Goal: Task Accomplishment & Management: Manage account settings

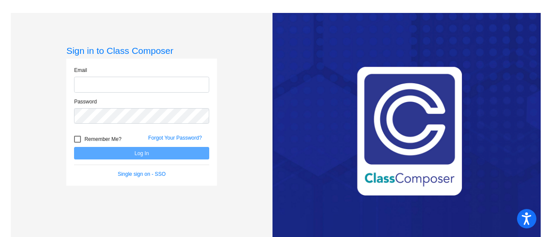
click at [111, 84] on input "email" at bounding box center [141, 85] width 135 height 16
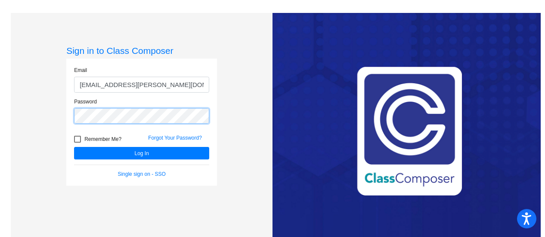
click at [74, 147] on button "Log In" at bounding box center [141, 153] width 135 height 12
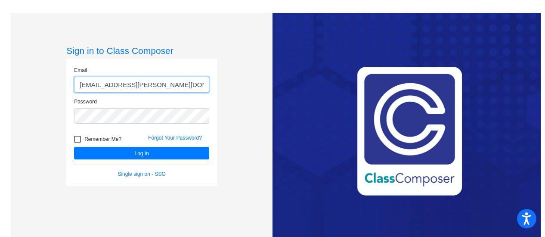
drag, startPoint x: 197, startPoint y: 87, endPoint x: 132, endPoint y: 86, distance: 65.1
click at [132, 86] on input "[EMAIL_ADDRESS][PERSON_NAME][DOMAIN_NAME]" at bounding box center [141, 85] width 135 height 16
type input "[EMAIL_ADDRESS][PERSON_NAME][DOMAIN_NAME]"
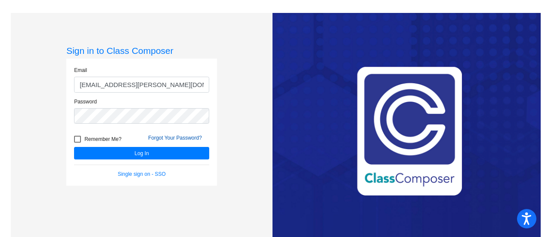
click at [189, 136] on link "Forgot Your Password?" at bounding box center [175, 138] width 54 height 6
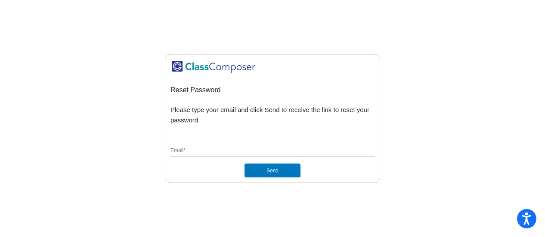
click at [188, 149] on input "Email *" at bounding box center [273, 151] width 204 height 8
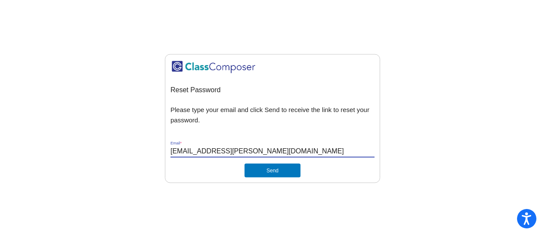
type input "[EMAIL_ADDRESS][PERSON_NAME][DOMAIN_NAME]"
click at [245, 163] on button "Send" at bounding box center [273, 170] width 56 height 14
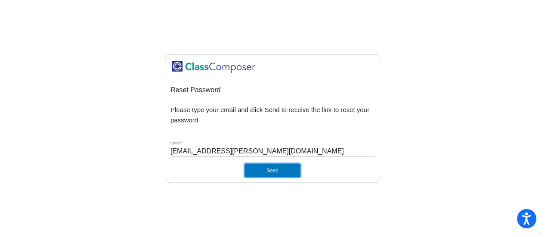
click at [283, 169] on button "Send" at bounding box center [273, 170] width 56 height 14
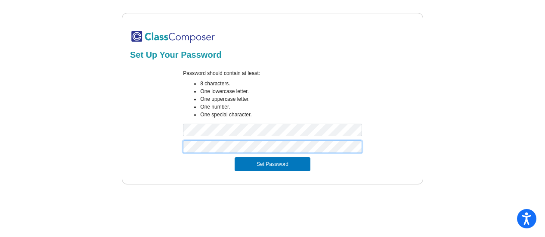
click at [235, 157] on button "Set Password" at bounding box center [273, 164] width 76 height 14
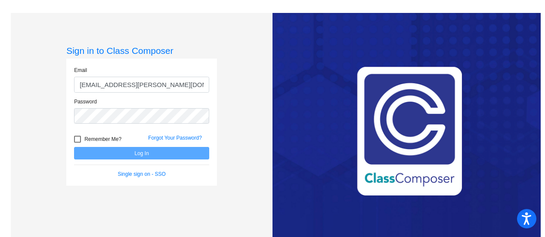
type input "[EMAIL_ADDRESS][PERSON_NAME][DOMAIN_NAME]"
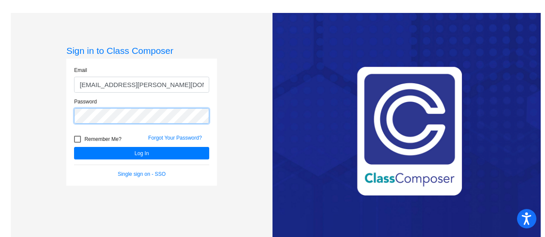
click at [74, 147] on button "Log In" at bounding box center [141, 153] width 135 height 12
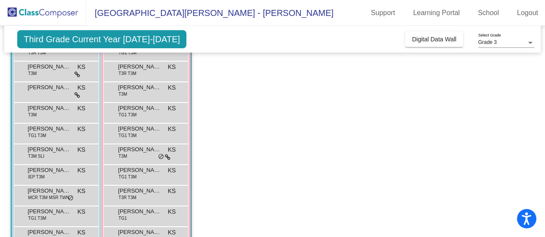
scroll to position [98, 0]
click at [56, 178] on div "[PERSON_NAME] IEP T3M KS lock do_not_disturb_alt" at bounding box center [55, 174] width 82 height 18
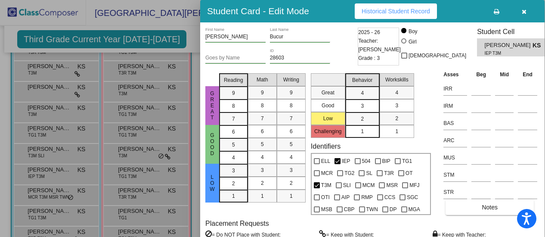
click at [523, 15] on button "button" at bounding box center [525, 11] width 28 height 16
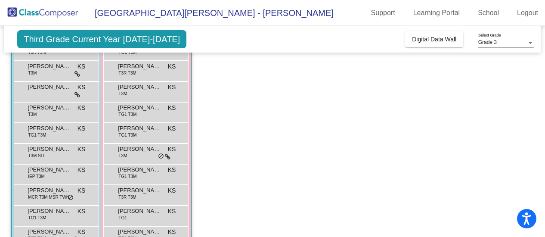
scroll to position [0, 0]
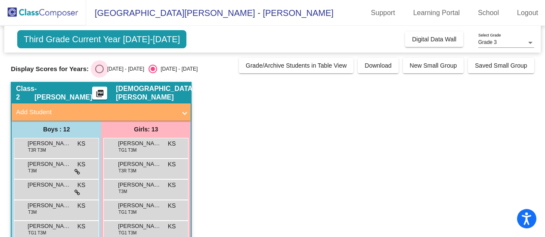
click at [99, 69] on div "Select an option" at bounding box center [99, 69] width 9 height 9
click at [99, 73] on input "[DATE] - [DATE]" at bounding box center [99, 73] width 0 height 0
radio input "true"
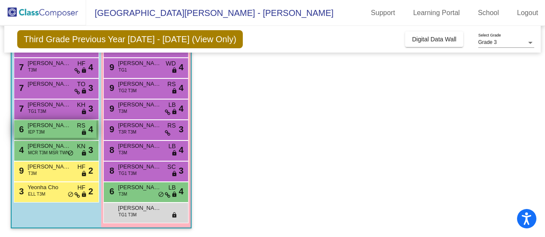
scroll to position [183, 0]
click at [40, 137] on div "6 [PERSON_NAME] IEP T3M RS lock do_not_disturb_alt 4" at bounding box center [55, 130] width 82 height 18
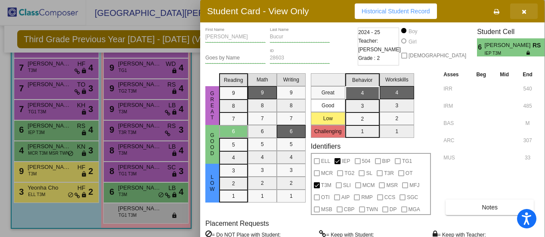
click at [528, 12] on button "button" at bounding box center [525, 11] width 28 height 16
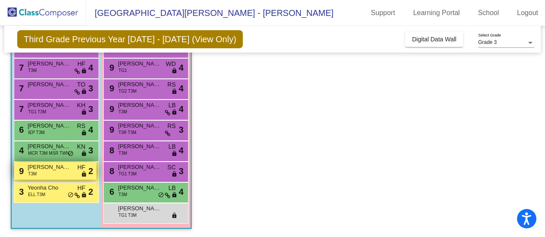
click at [55, 172] on div "9 [PERSON_NAME] T3M HF lock do_not_disturb_alt 2" at bounding box center [55, 171] width 82 height 18
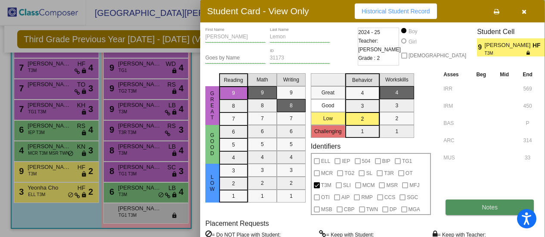
click at [482, 212] on button "Notes" at bounding box center [490, 207] width 88 height 16
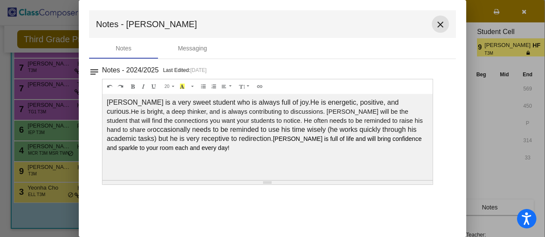
click at [439, 25] on mat-icon "close" at bounding box center [441, 24] width 10 height 10
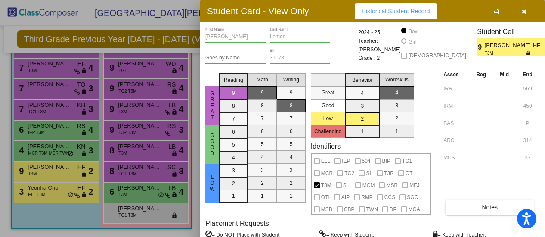
click at [40, 187] on div at bounding box center [272, 118] width 545 height 237
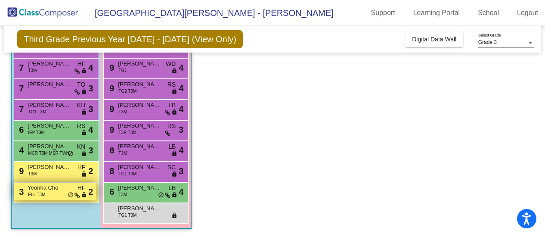
click at [40, 190] on span "Yeonha Cho" at bounding box center [49, 188] width 43 height 9
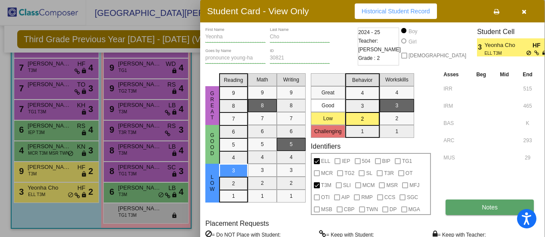
click at [488, 207] on span "Notes" at bounding box center [490, 207] width 16 height 7
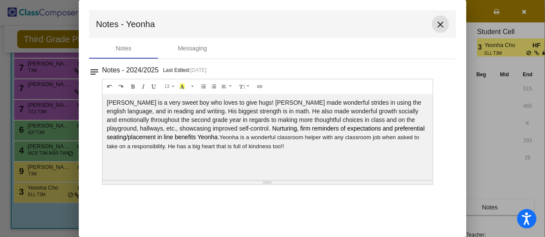
click at [439, 24] on mat-icon "close" at bounding box center [441, 24] width 10 height 10
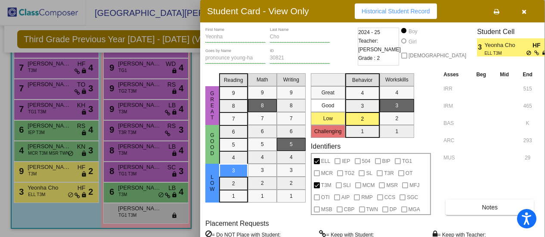
click at [524, 14] on icon "button" at bounding box center [524, 12] width 5 height 6
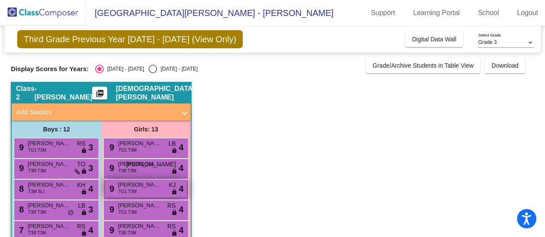
scroll to position [43, 0]
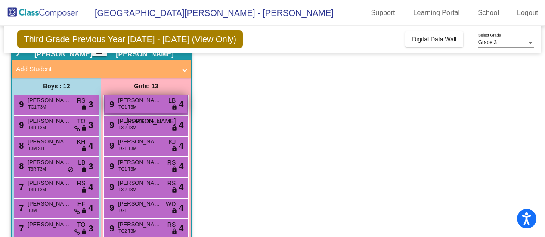
click at [141, 106] on div "9 [PERSON_NAME] TG1 T3M LB lock do_not_disturb_alt 4" at bounding box center [146, 104] width 82 height 18
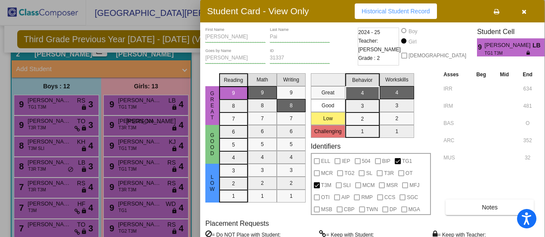
click at [526, 13] on icon "button" at bounding box center [524, 12] width 5 height 6
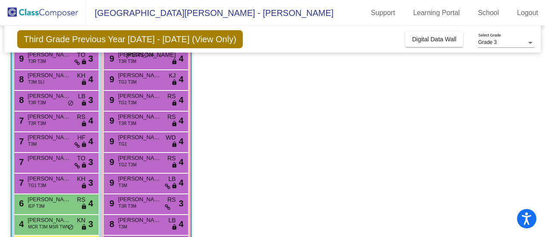
scroll to position [184, 0]
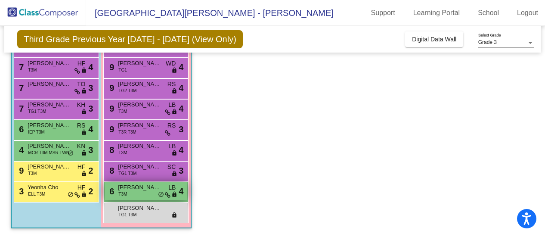
click at [131, 194] on div "6 [PERSON_NAME] T3M LB lock do_not_disturb_alt 4" at bounding box center [146, 191] width 82 height 18
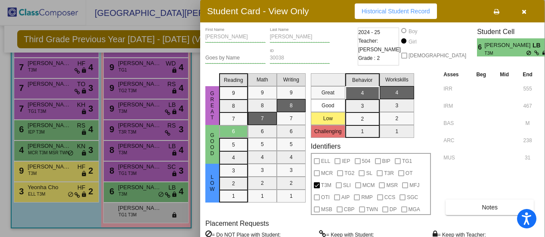
click at [520, 11] on button "button" at bounding box center [525, 11] width 28 height 16
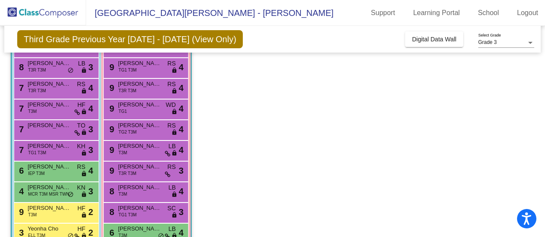
scroll to position [0, 0]
